Goal: Transaction & Acquisition: Book appointment/travel/reservation

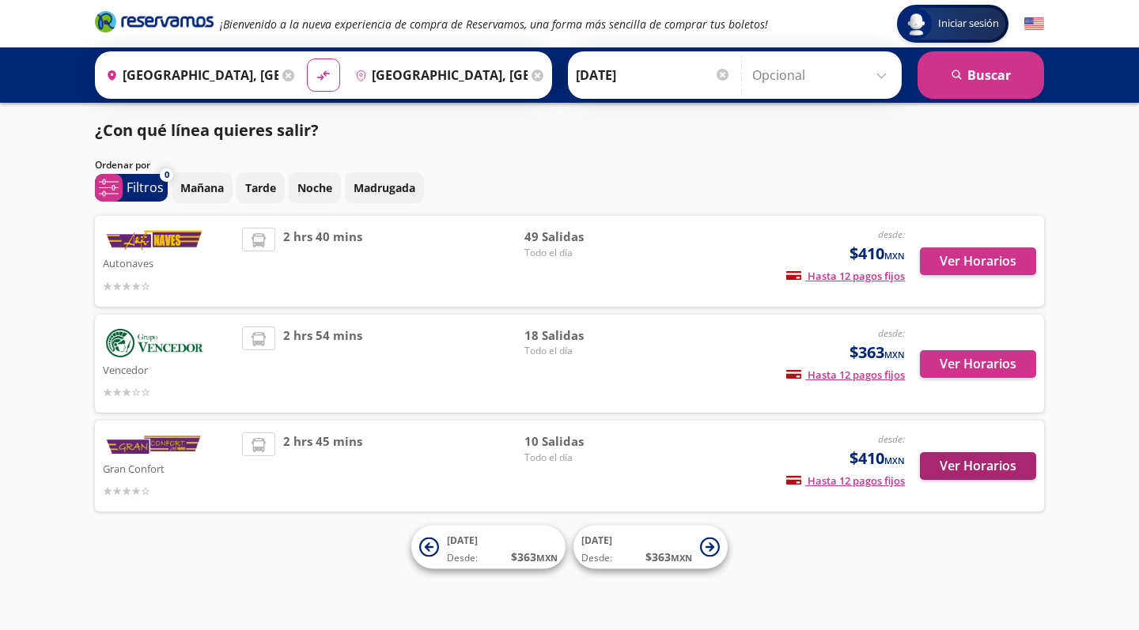
click at [963, 467] on button "Ver Horarios" at bounding box center [978, 466] width 116 height 28
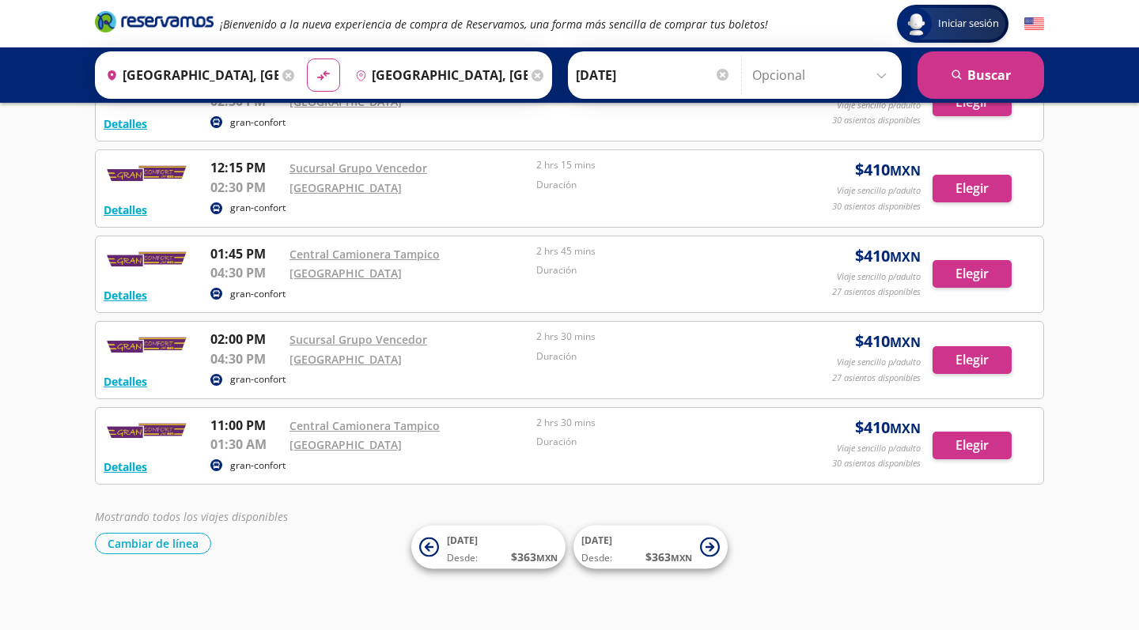
scroll to position [554, 0]
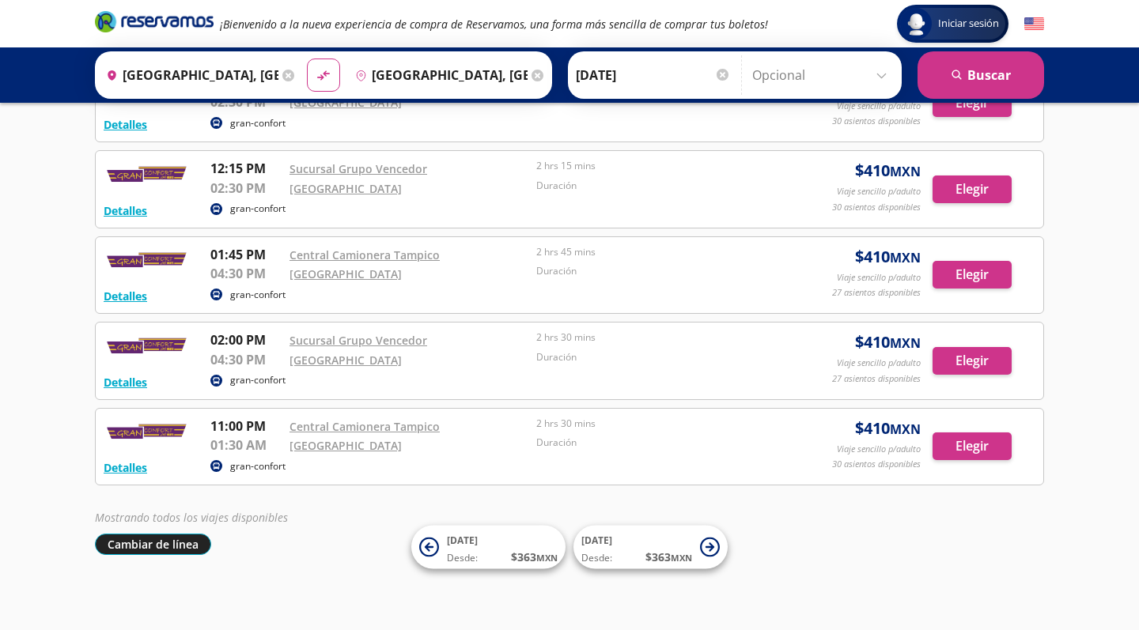
click at [172, 542] on button "Cambiar de línea" at bounding box center [153, 544] width 116 height 21
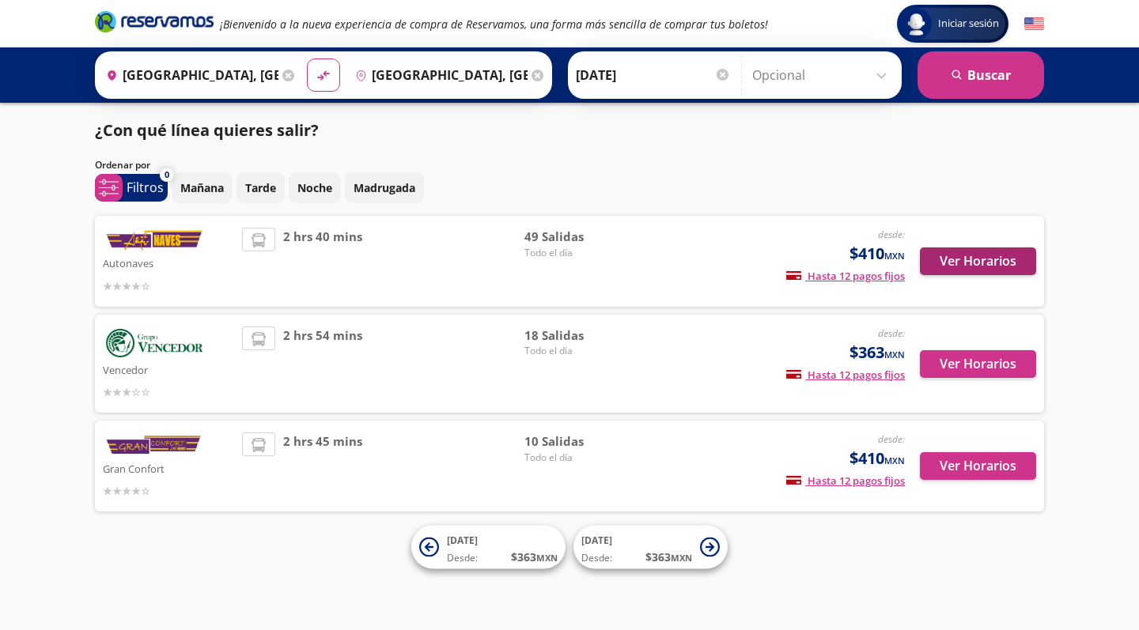
click at [985, 258] on button "Ver Horarios" at bounding box center [978, 261] width 116 height 28
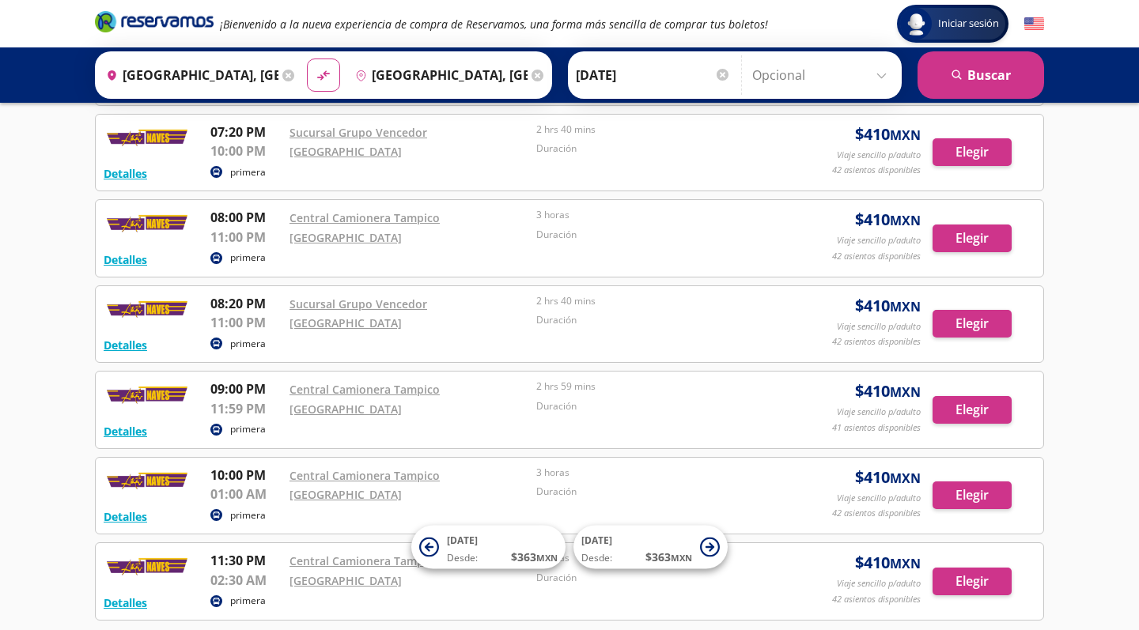
scroll to position [3765, 0]
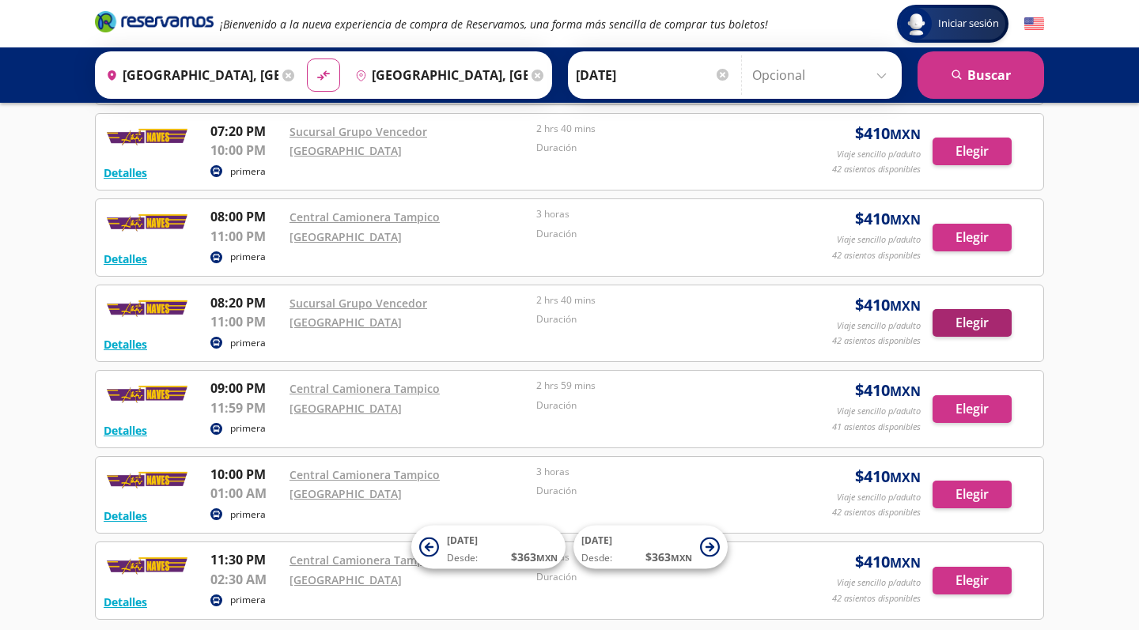
click at [998, 309] on button "Elegir" at bounding box center [971, 323] width 79 height 28
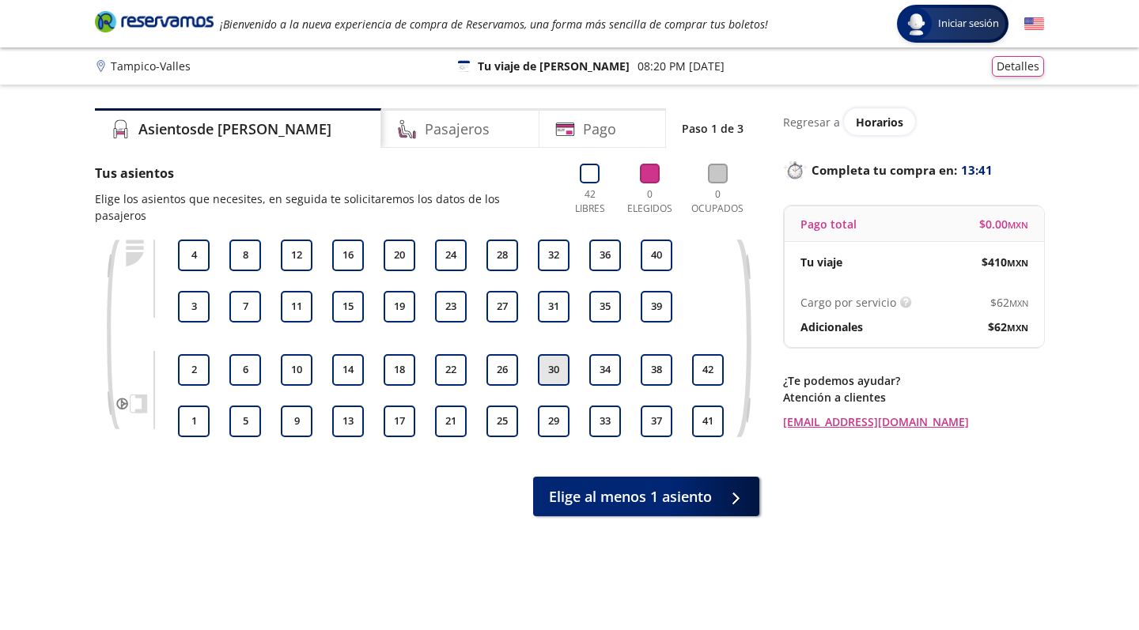
click at [557, 354] on button "30" at bounding box center [554, 370] width 32 height 32
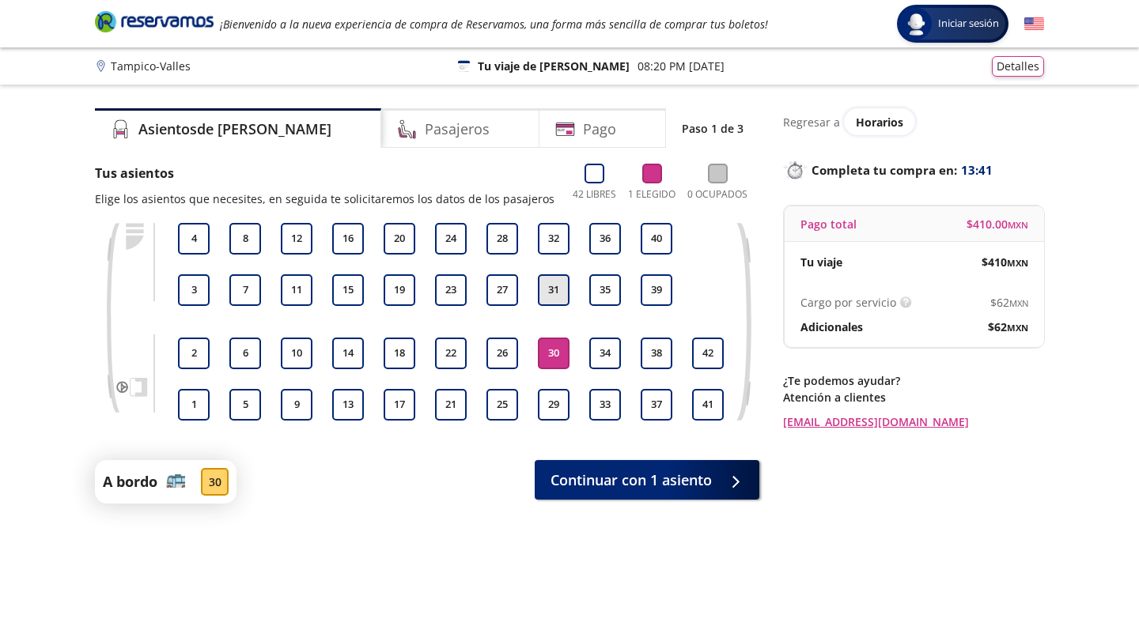
click at [557, 288] on button "31" at bounding box center [554, 290] width 32 height 32
click at [558, 233] on button "32" at bounding box center [554, 239] width 32 height 32
click at [552, 293] on button "31" at bounding box center [554, 290] width 32 height 32
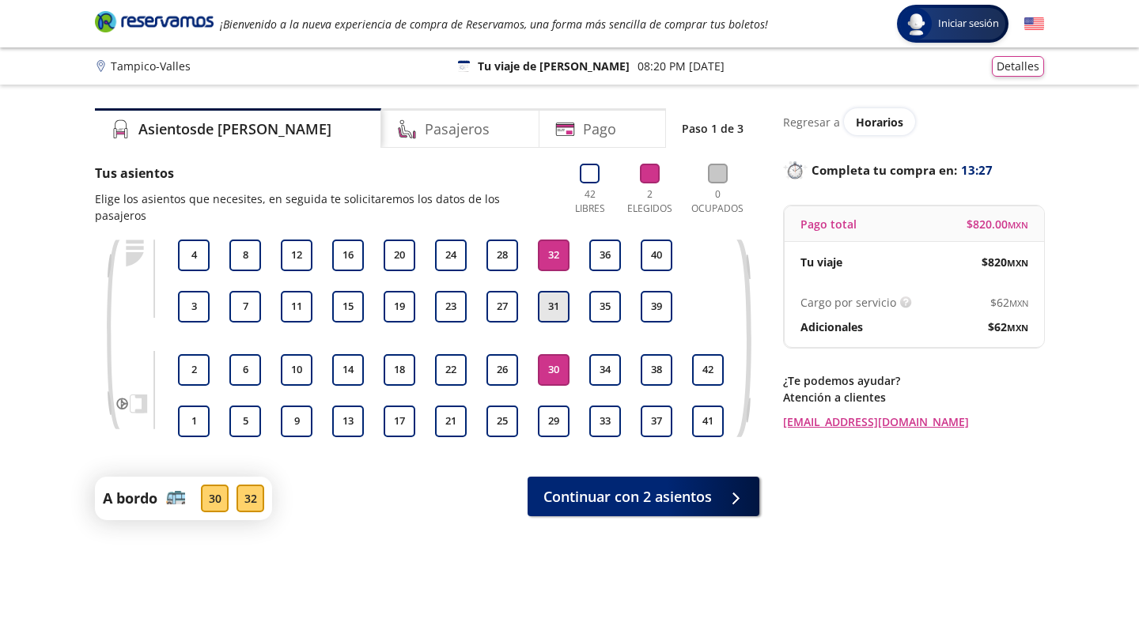
click at [561, 291] on button "31" at bounding box center [554, 307] width 32 height 32
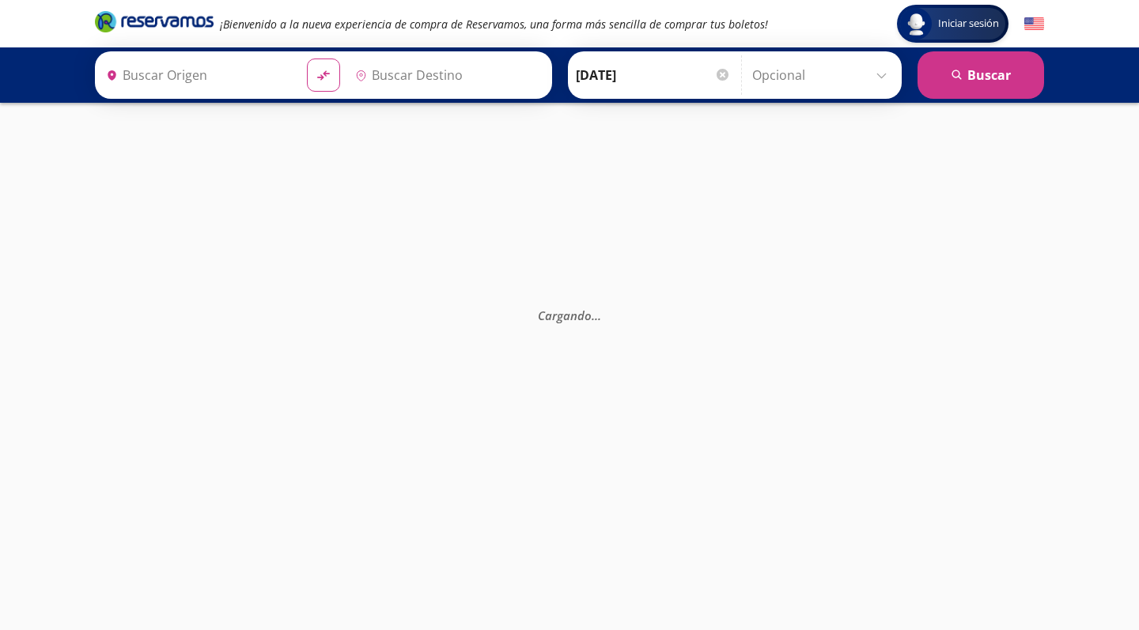
type input "[GEOGRAPHIC_DATA], [GEOGRAPHIC_DATA][PERSON_NAME]"
